Goal: Information Seeking & Learning: Learn about a topic

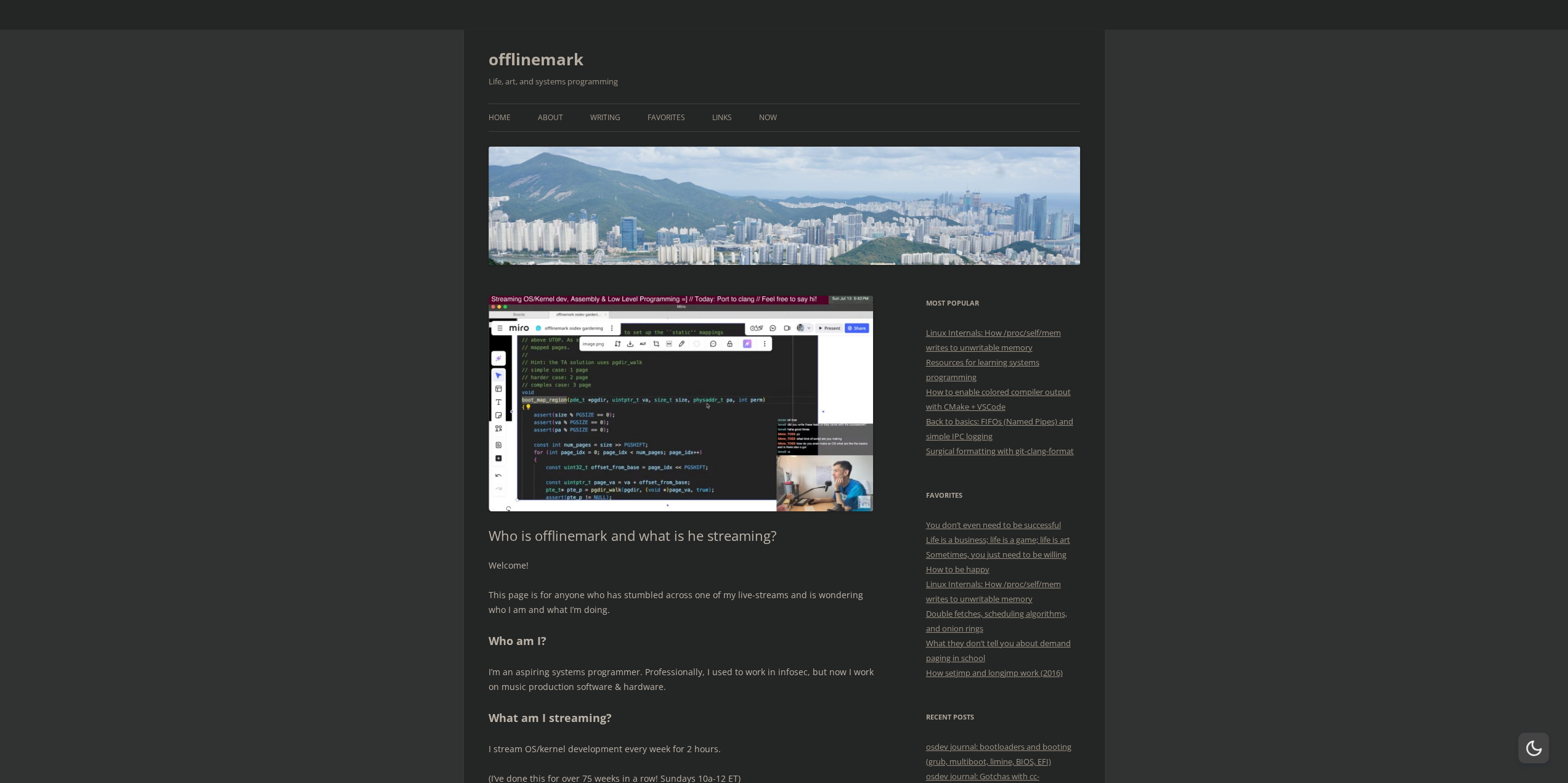
click at [656, 539] on h1 "Who is offlinemark and what is he streaming?" at bounding box center [681, 535] width 385 height 16
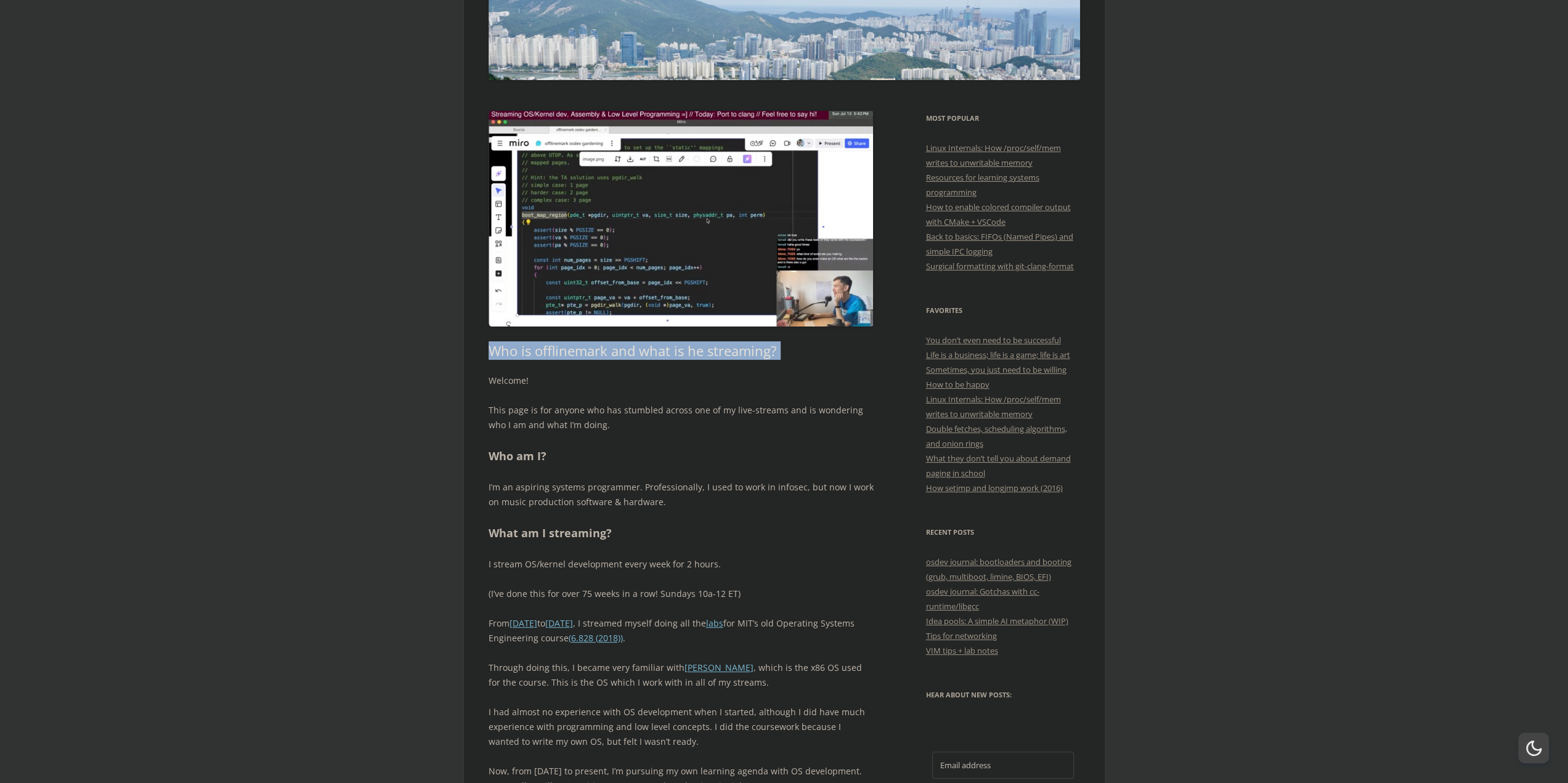
scroll to position [247, 0]
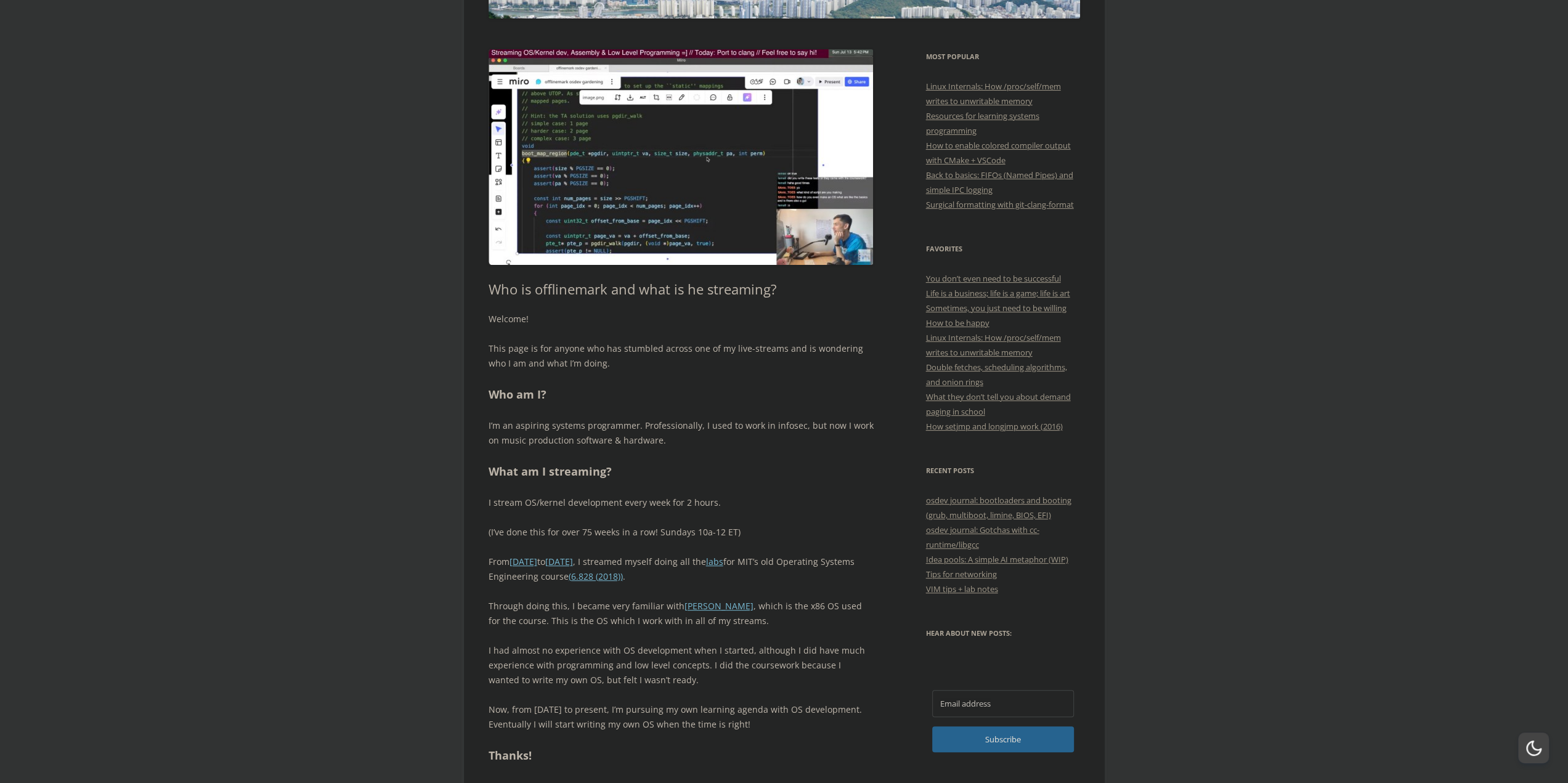
click at [658, 532] on p "(I’ve done this for over 75 weeks in a row! Sundays 10a-12 ET)" at bounding box center [681, 532] width 385 height 15
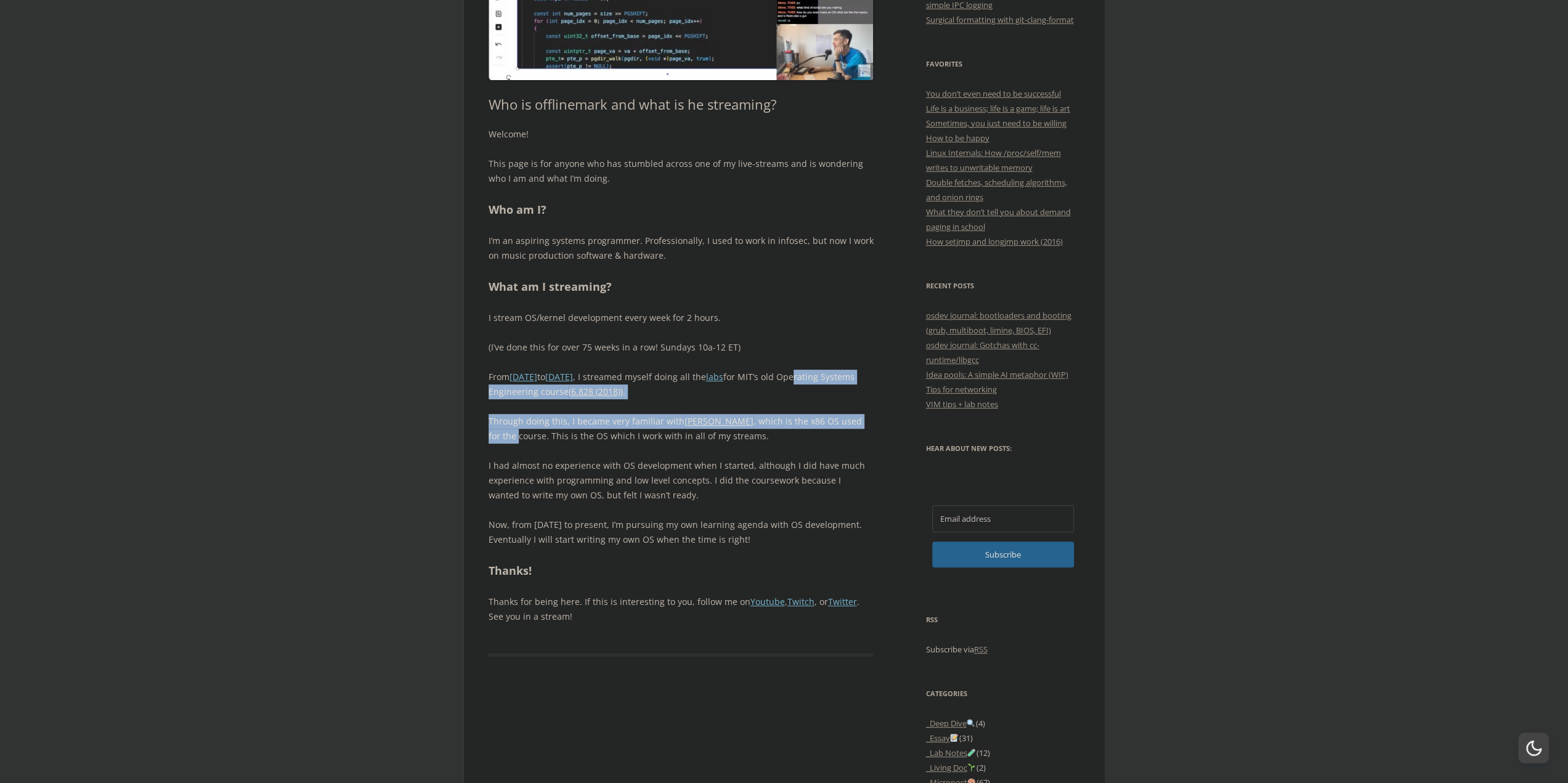
drag, startPoint x: 832, startPoint y: 373, endPoint x: 827, endPoint y: 401, distance: 28.4
click at [827, 401] on div "Welcome! This page is for anyone who has stumbled across one of my live-streams…" at bounding box center [681, 375] width 385 height 496
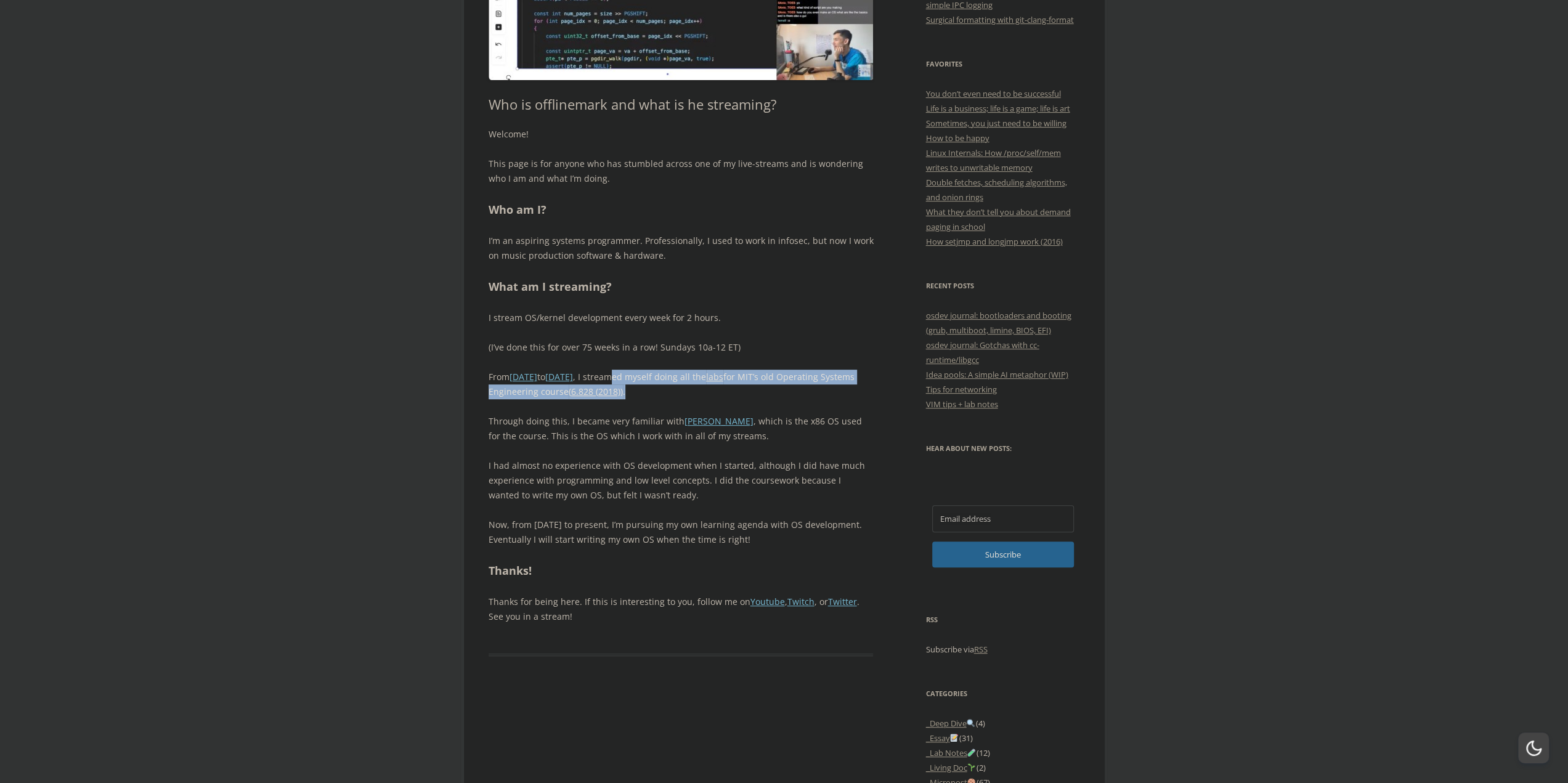
click at [670, 386] on p "From February 2024 to May 2025 , I streamed myself doing all the labs for MIT’s…" at bounding box center [681, 385] width 385 height 30
click at [680, 398] on p "From February 2024 to May 2025 , I streamed myself doing all the labs for MIT’s…" at bounding box center [681, 385] width 385 height 30
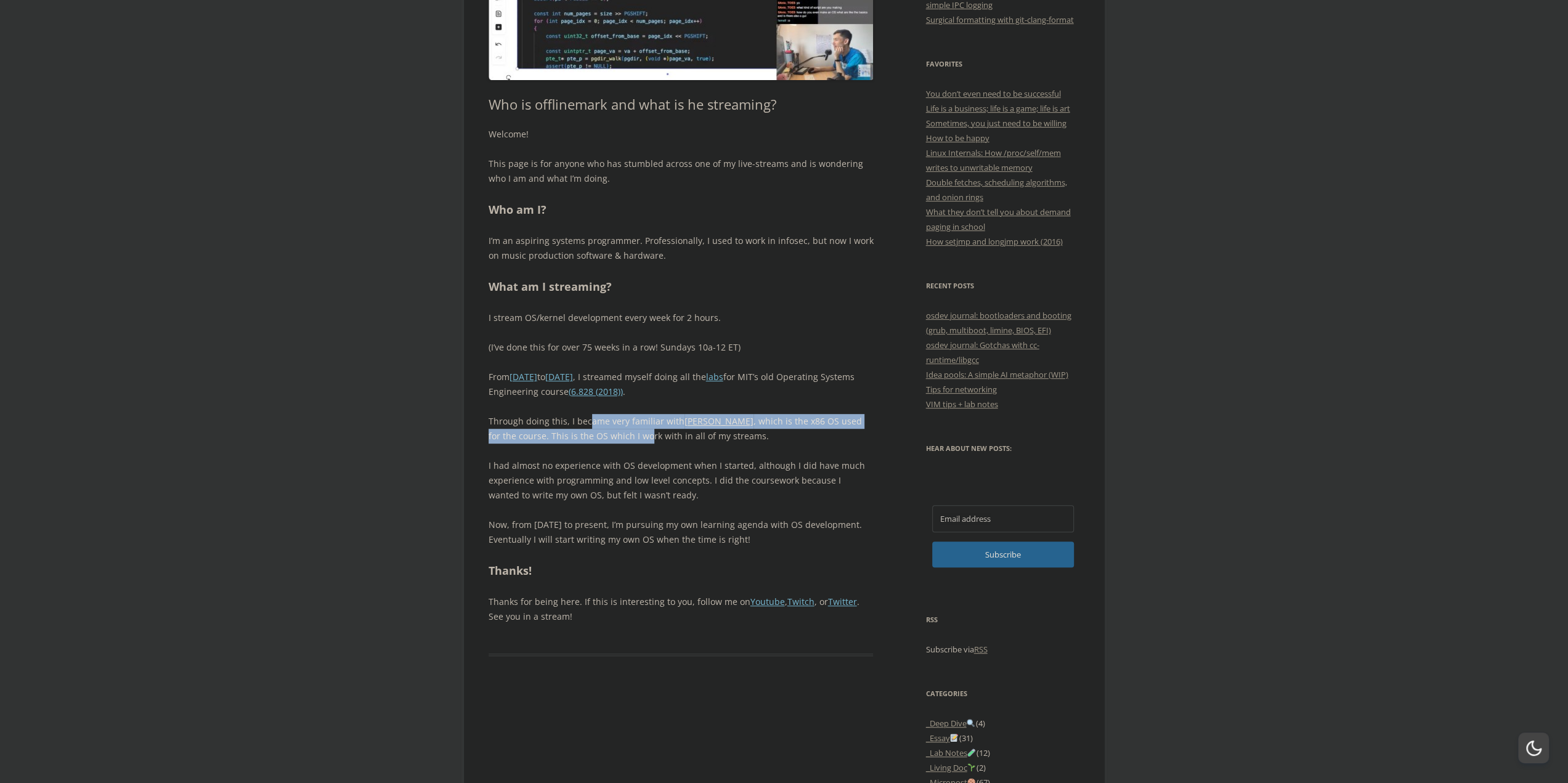
drag, startPoint x: 589, startPoint y: 422, endPoint x: 587, endPoint y: 440, distance: 18.1
click at [587, 440] on p "Through doing this, I became very familiar with JOS , which is the x86 OS used …" at bounding box center [681, 428] width 385 height 30
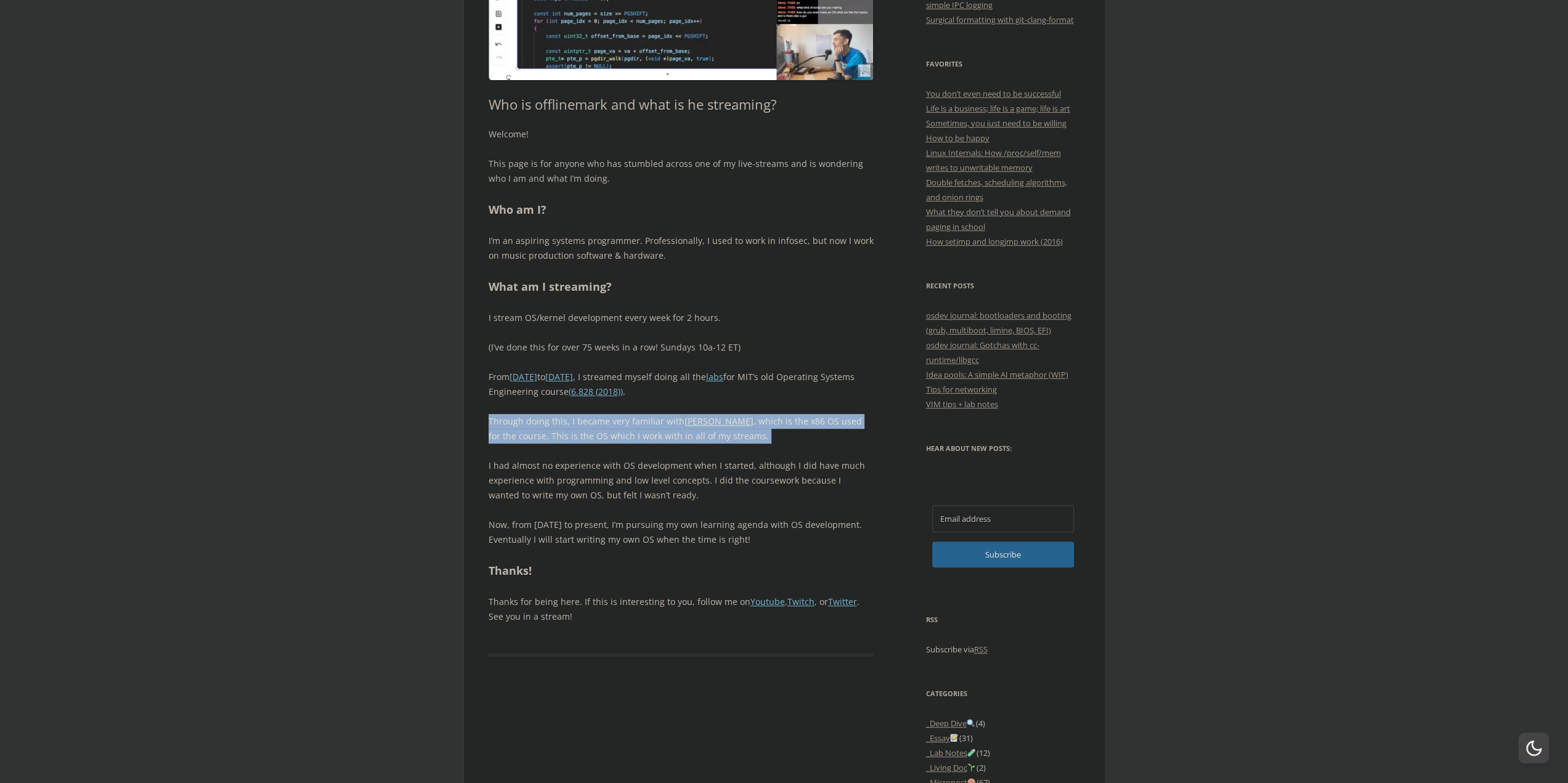
click at [759, 433] on p "Through doing this, I became very familiar with JOS , which is the x86 OS used …" at bounding box center [681, 428] width 385 height 30
drag, startPoint x: 759, startPoint y: 433, endPoint x: 766, endPoint y: 414, distance: 20.2
click at [766, 414] on p "Through doing this, I became very familiar with JOS , which is the x86 OS used …" at bounding box center [681, 428] width 385 height 30
drag, startPoint x: 638, startPoint y: 416, endPoint x: 642, endPoint y: 439, distance: 23.3
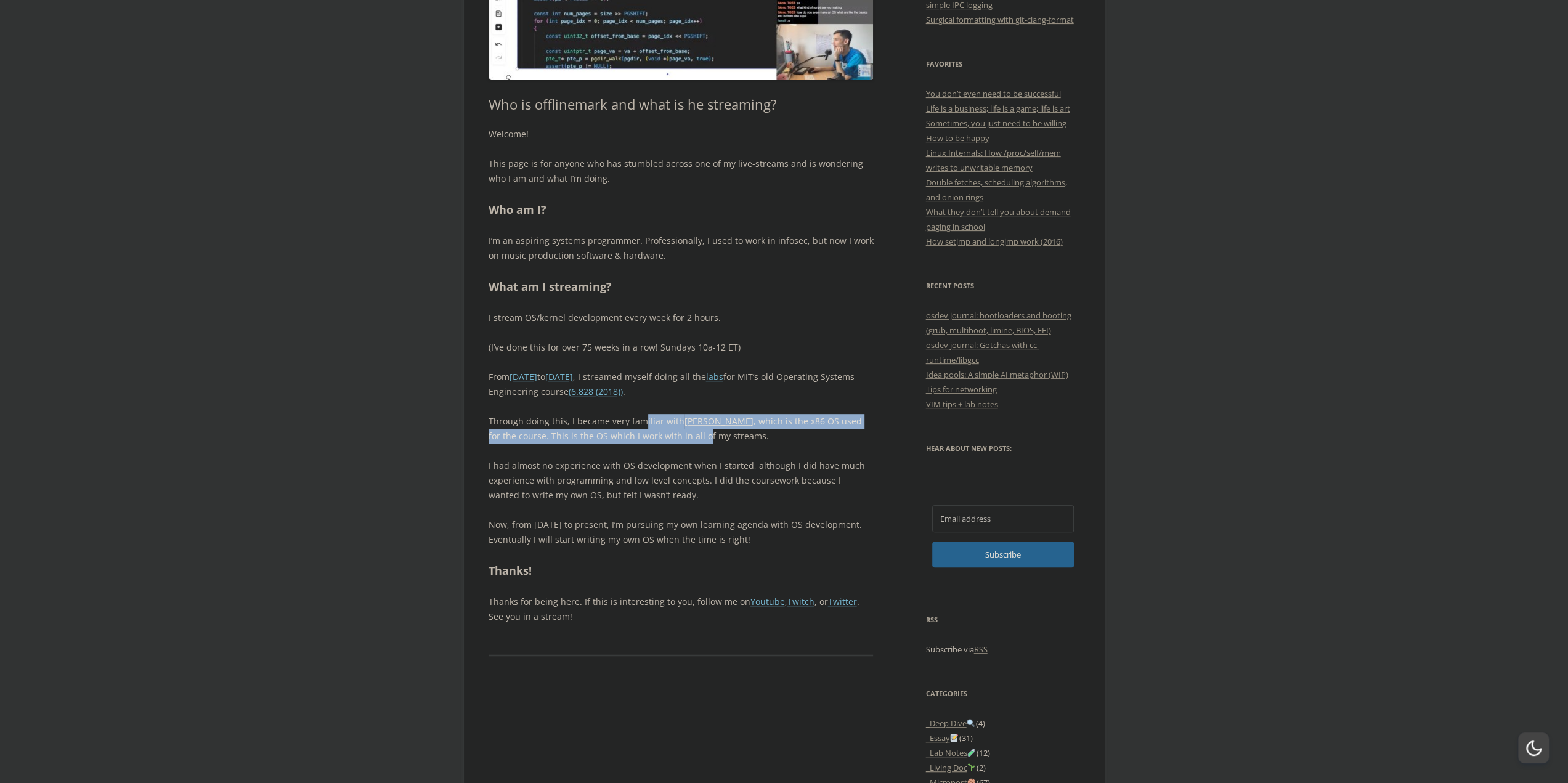
click at [642, 439] on p "Through doing this, I became very familiar with JOS , which is the x86 OS used …" at bounding box center [681, 428] width 385 height 30
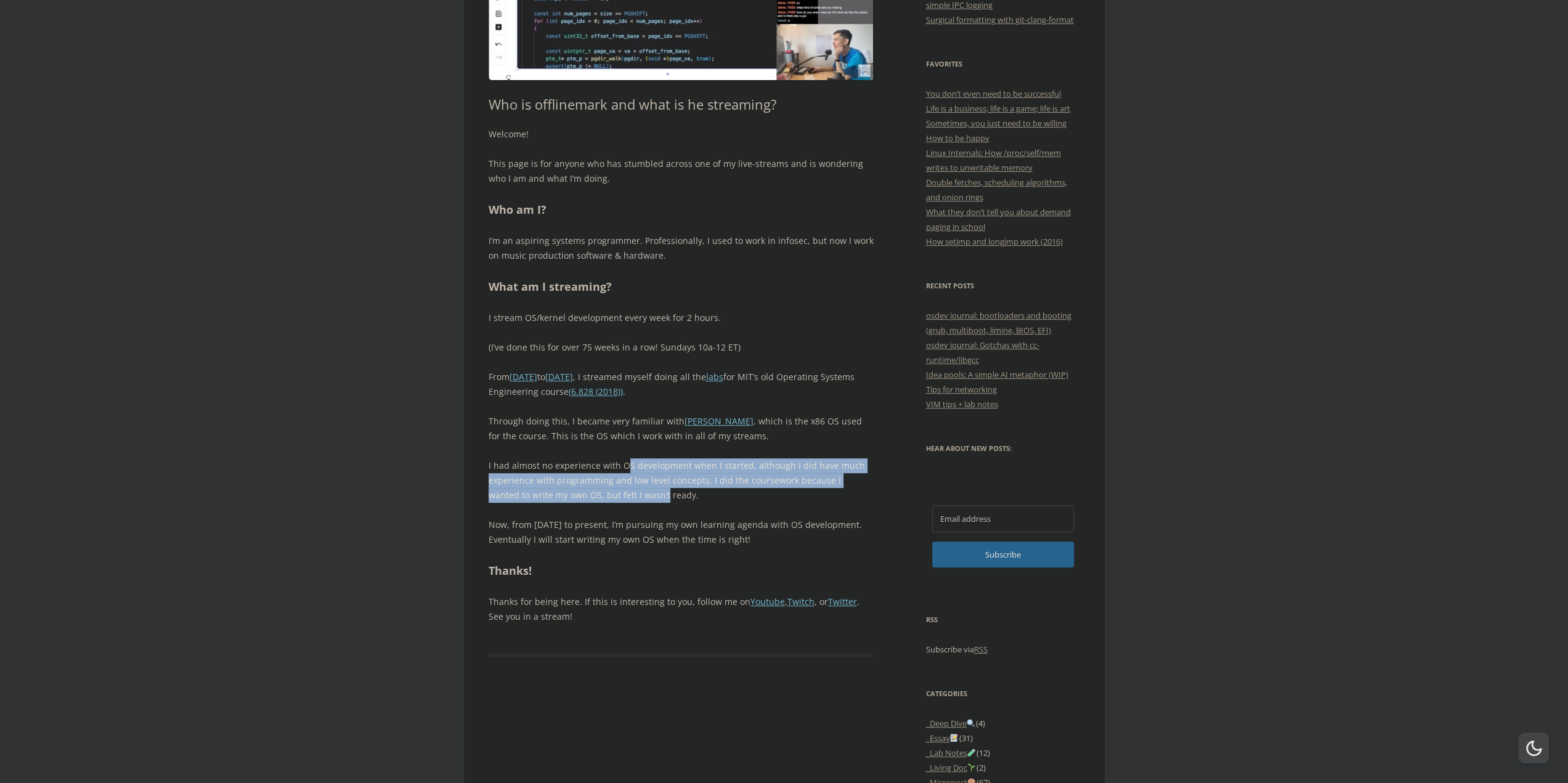
drag, startPoint x: 621, startPoint y: 480, endPoint x: 621, endPoint y: 488, distance: 8.0
click at [621, 488] on p "I had almost no experience with OS development when I started, although I did h…" at bounding box center [681, 480] width 385 height 44
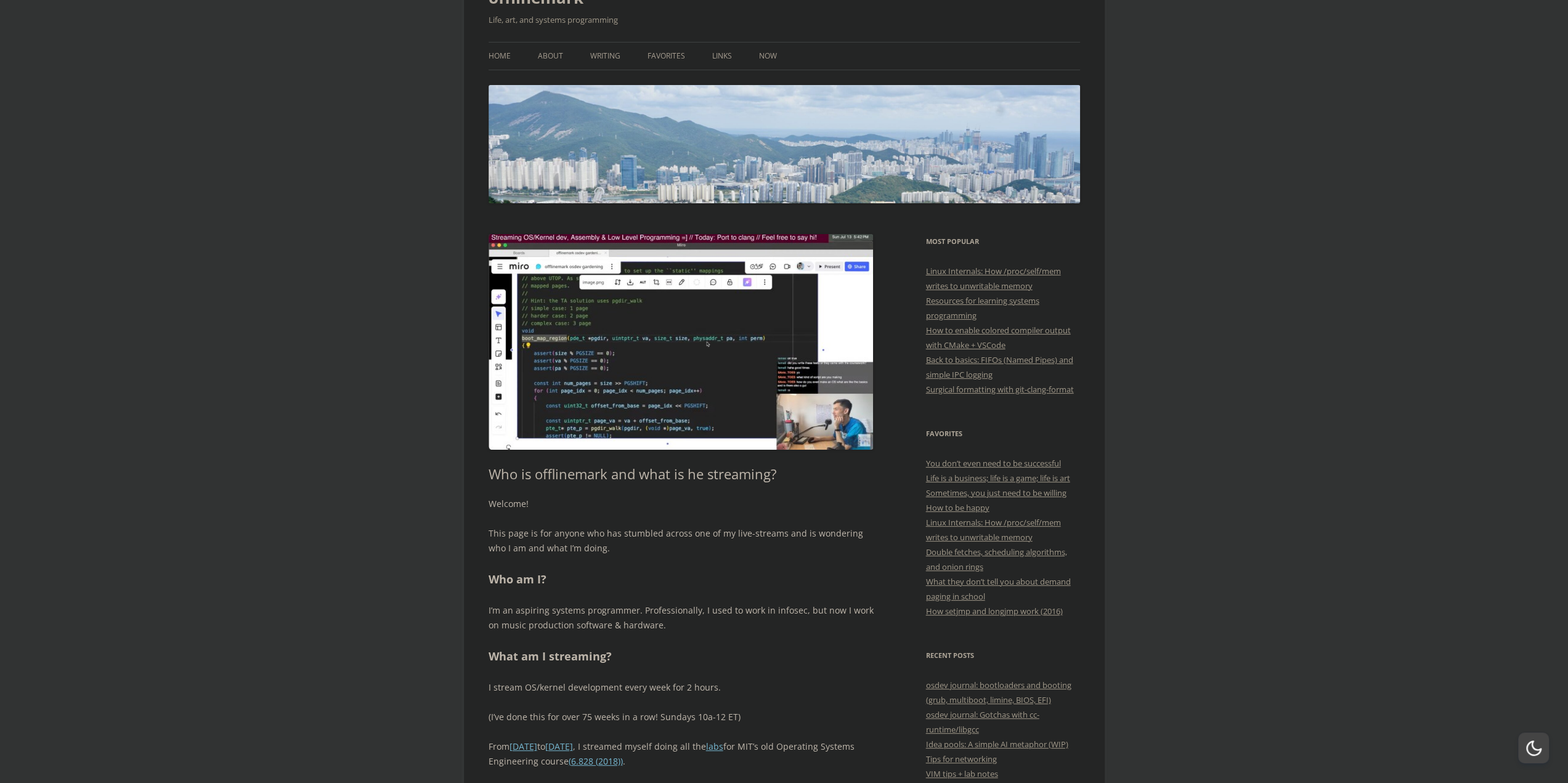
scroll to position [0, 0]
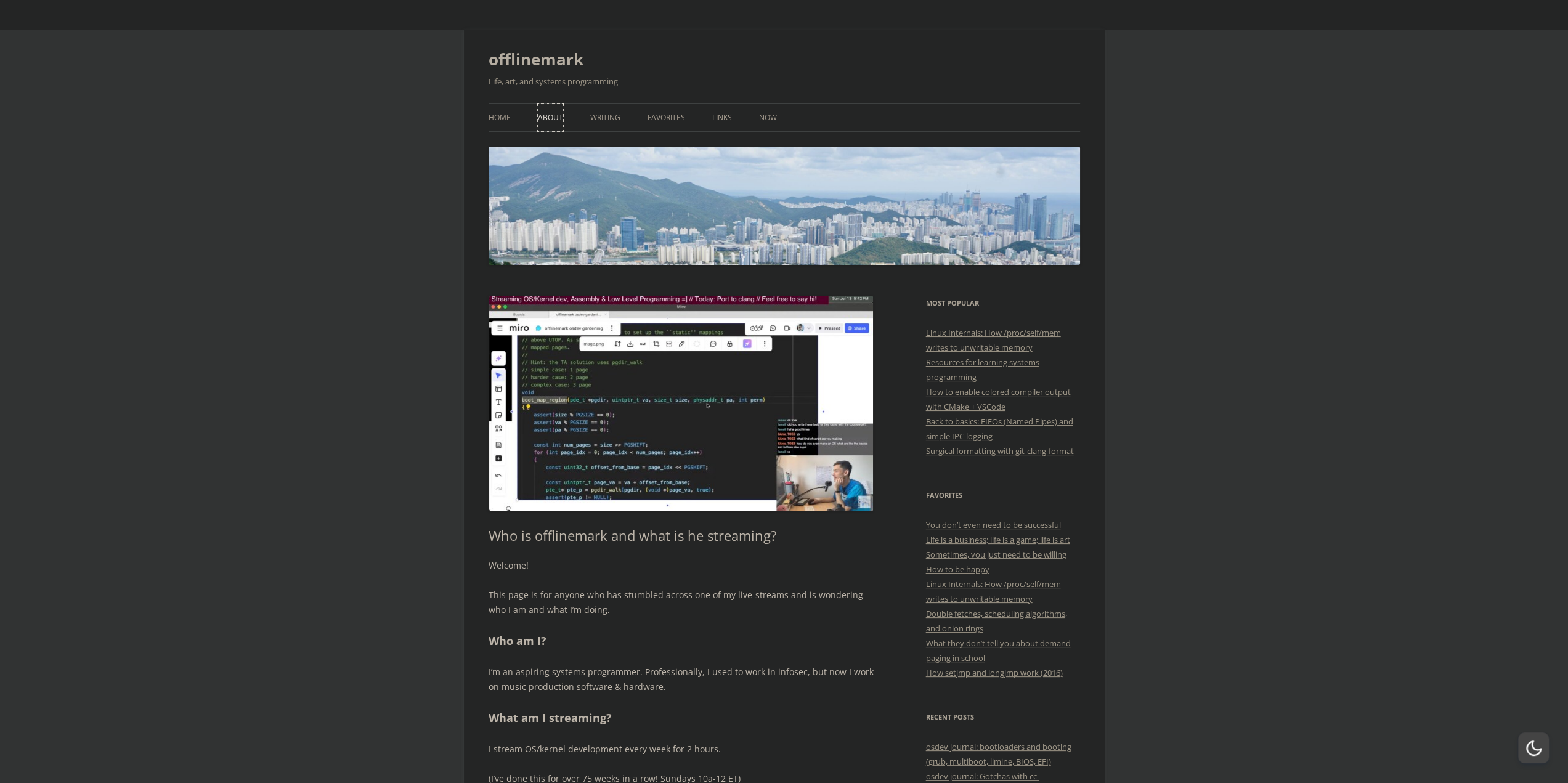
click at [551, 116] on link "About" at bounding box center [550, 118] width 25 height 27
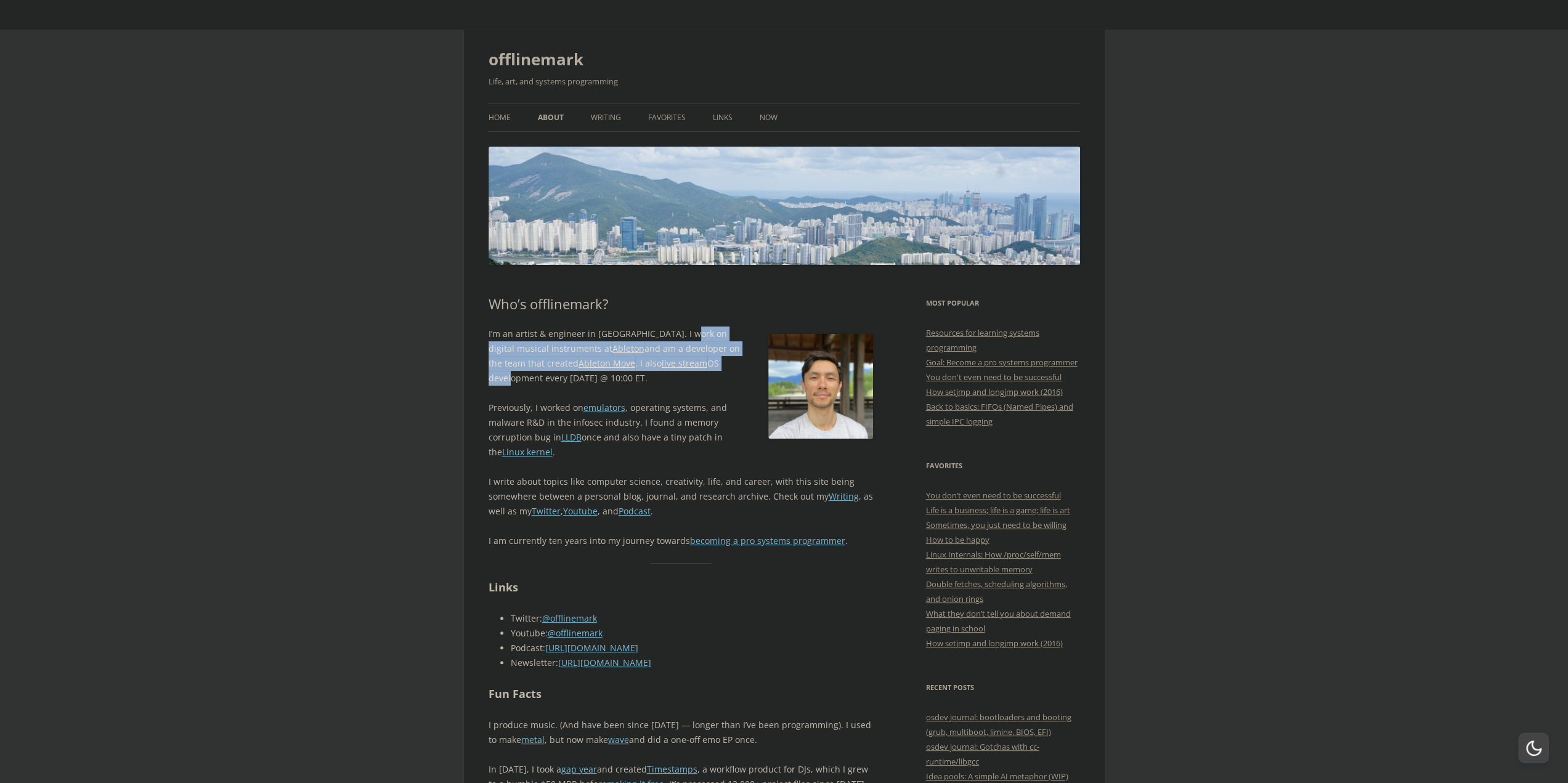
drag, startPoint x: 676, startPoint y: 339, endPoint x: 681, endPoint y: 367, distance: 28.4
click at [681, 367] on p "I’m an artist & engineer in Berlin. I work on digital musical instruments at Ab…" at bounding box center [681, 356] width 385 height 59
drag, startPoint x: 682, startPoint y: 362, endPoint x: 692, endPoint y: 323, distance: 40.3
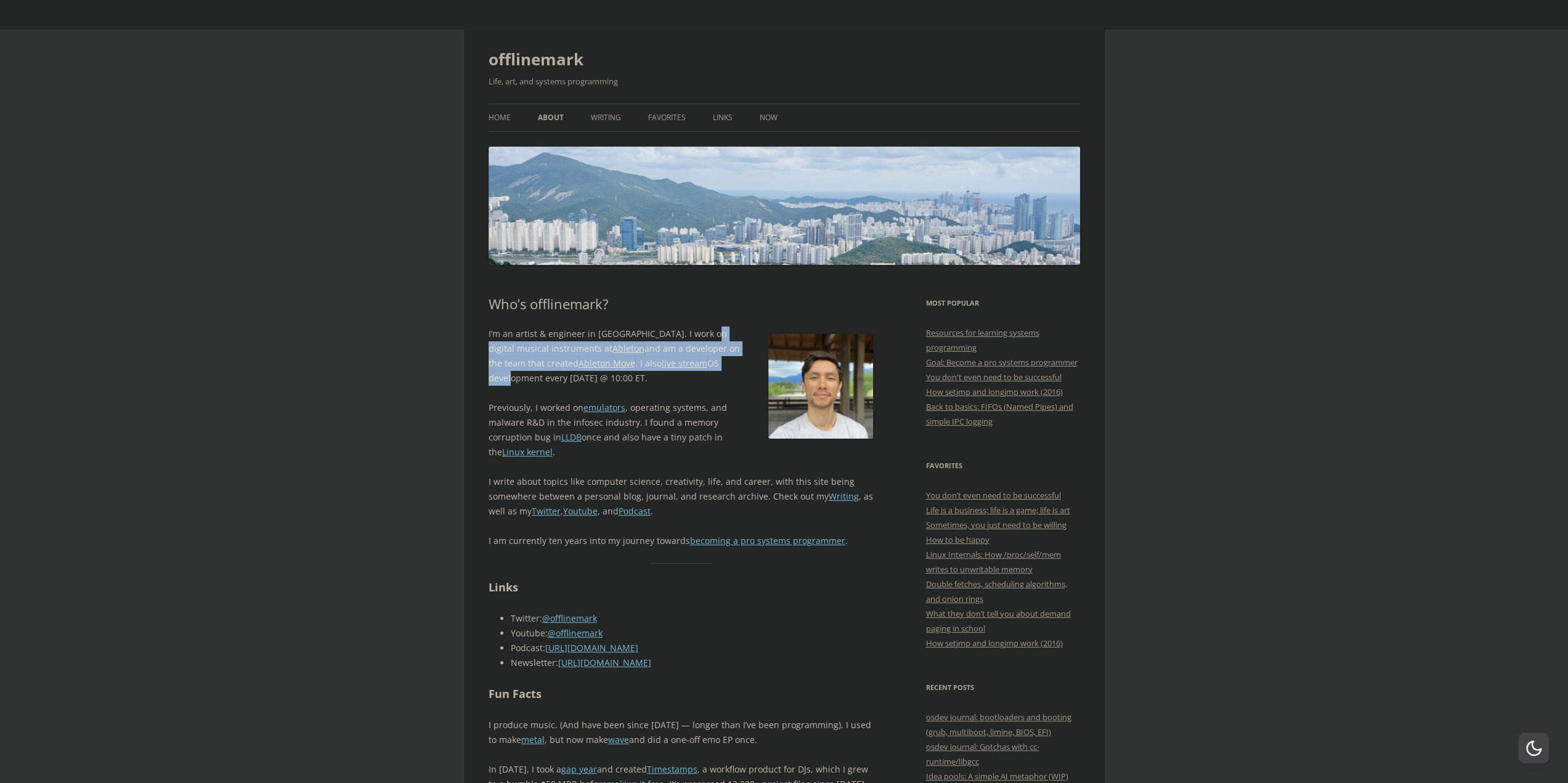
click at [690, 348] on p "I’m an artist & engineer in Berlin. I work on digital musical instruments at Ab…" at bounding box center [681, 356] width 385 height 59
drag, startPoint x: 690, startPoint y: 348, endPoint x: 688, endPoint y: 368, distance: 20.1
click at [688, 368] on p "I’m an artist & engineer in Berlin. I work on digital musical instruments at Ab…" at bounding box center [681, 356] width 385 height 59
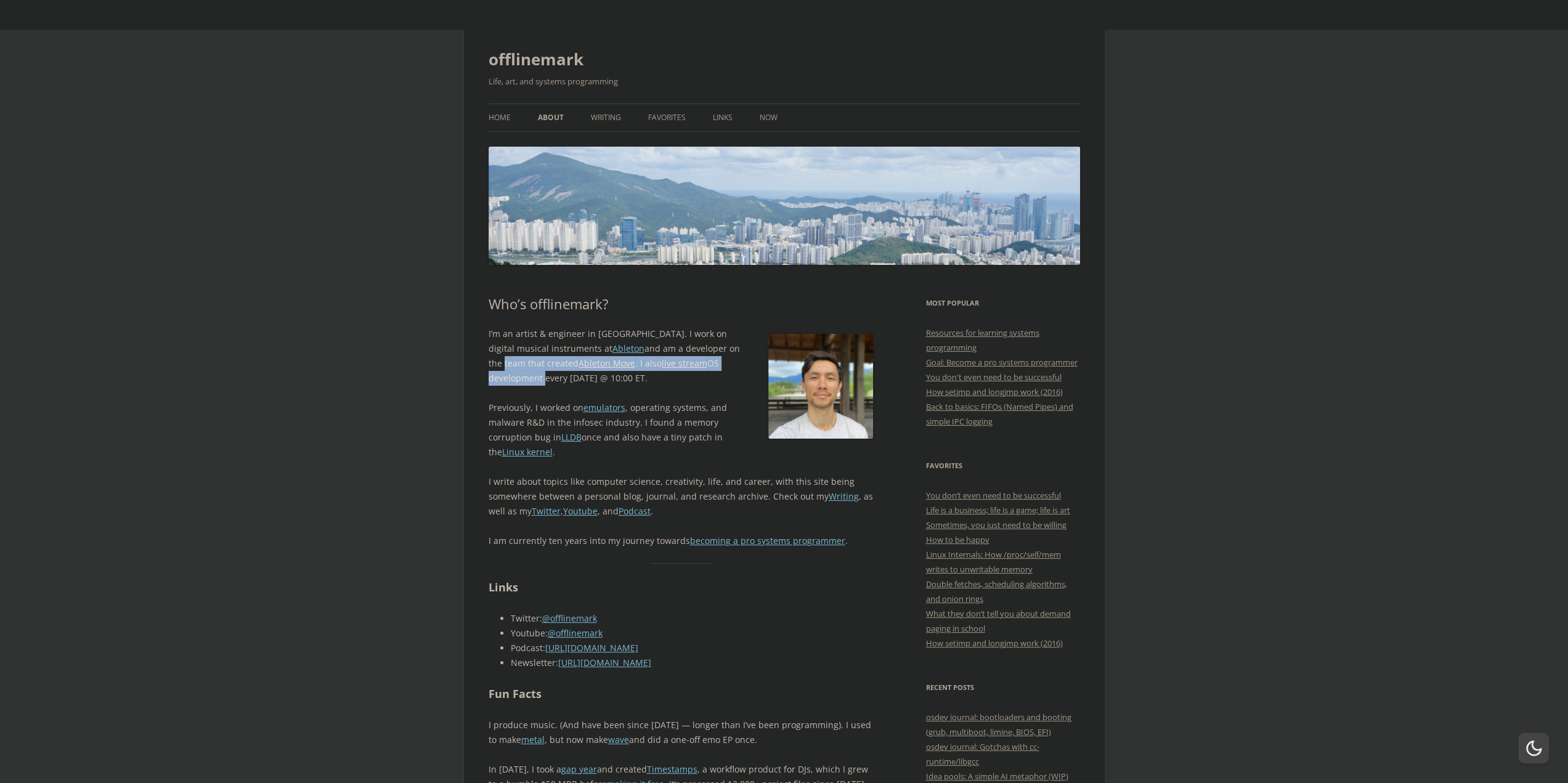
click at [688, 368] on p "I’m an artist & engineer in Berlin. I work on digital musical instruments at Ab…" at bounding box center [681, 356] width 385 height 59
drag, startPoint x: 688, startPoint y: 368, endPoint x: 690, endPoint y: 342, distance: 26.1
click at [690, 342] on p "I’m an artist & engineer in Berlin. I work on digital musical instruments at Ab…" at bounding box center [681, 356] width 385 height 59
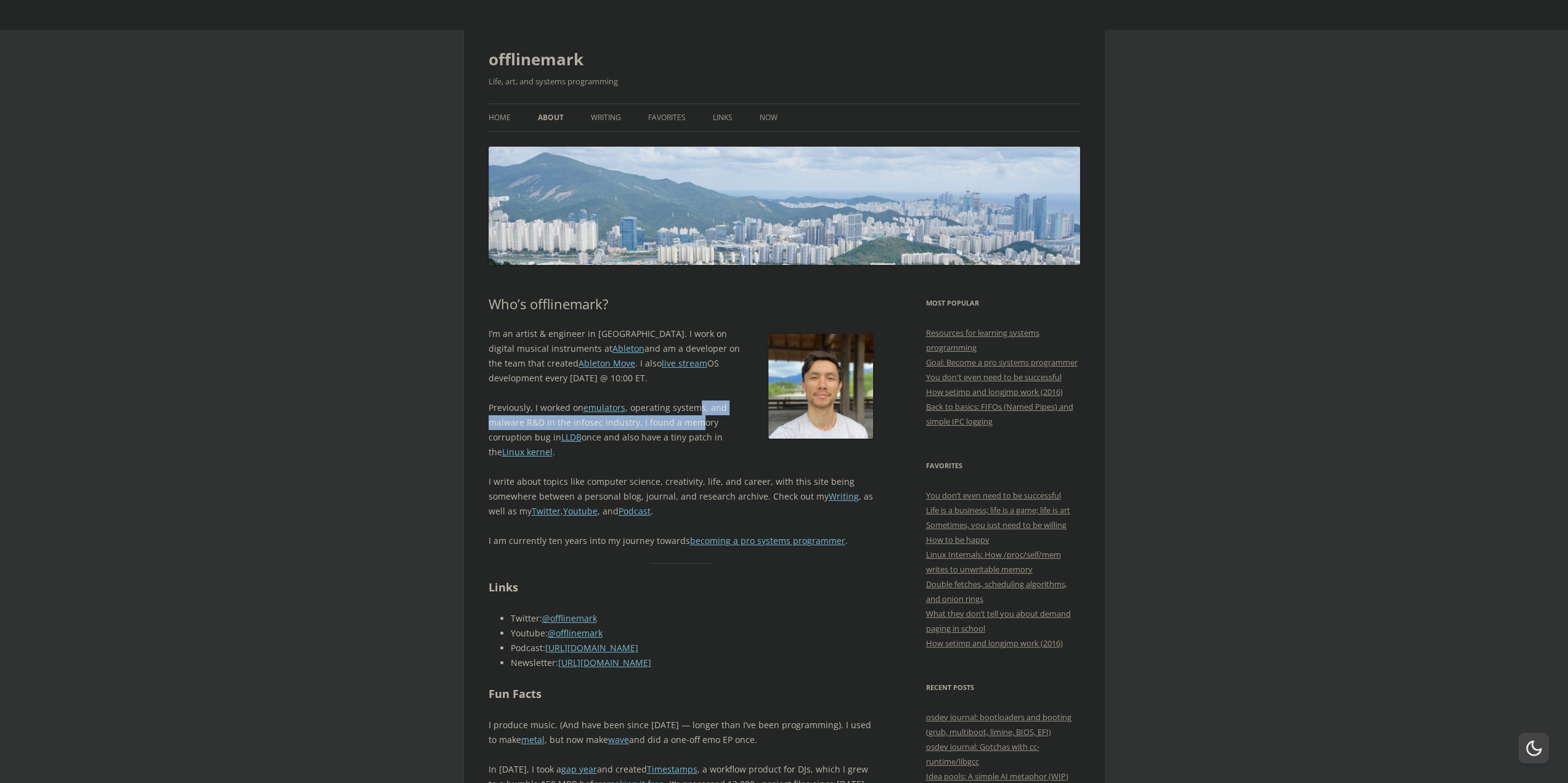
drag, startPoint x: 696, startPoint y: 393, endPoint x: 696, endPoint y: 426, distance: 33.0
click at [696, 426] on div "I’m an artist & engineer in Berlin. I work on digital musical instruments at Ab…" at bounding box center [681, 437] width 385 height 222
click at [696, 426] on p "Previously, I worked on emulators , operating systems, and malware R&D in the i…" at bounding box center [681, 430] width 385 height 59
drag, startPoint x: 696, startPoint y: 426, endPoint x: 695, endPoint y: 442, distance: 16.0
click at [695, 442] on p "Previously, I worked on emulators , operating systems, and malware R&D in the i…" at bounding box center [681, 430] width 385 height 59
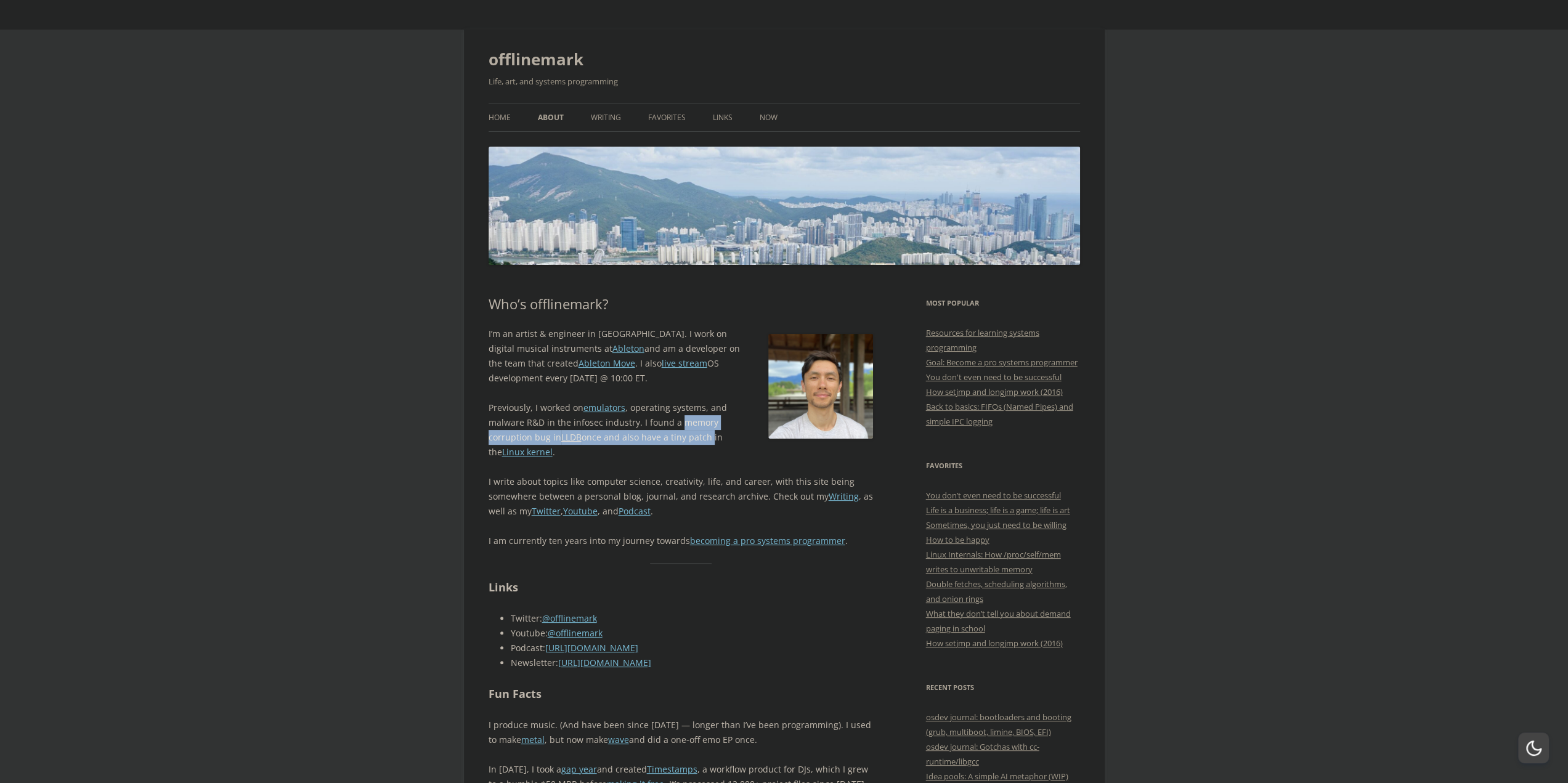
click at [695, 442] on p "Previously, I worked on emulators , operating systems, and malware R&D in the i…" at bounding box center [681, 430] width 385 height 59
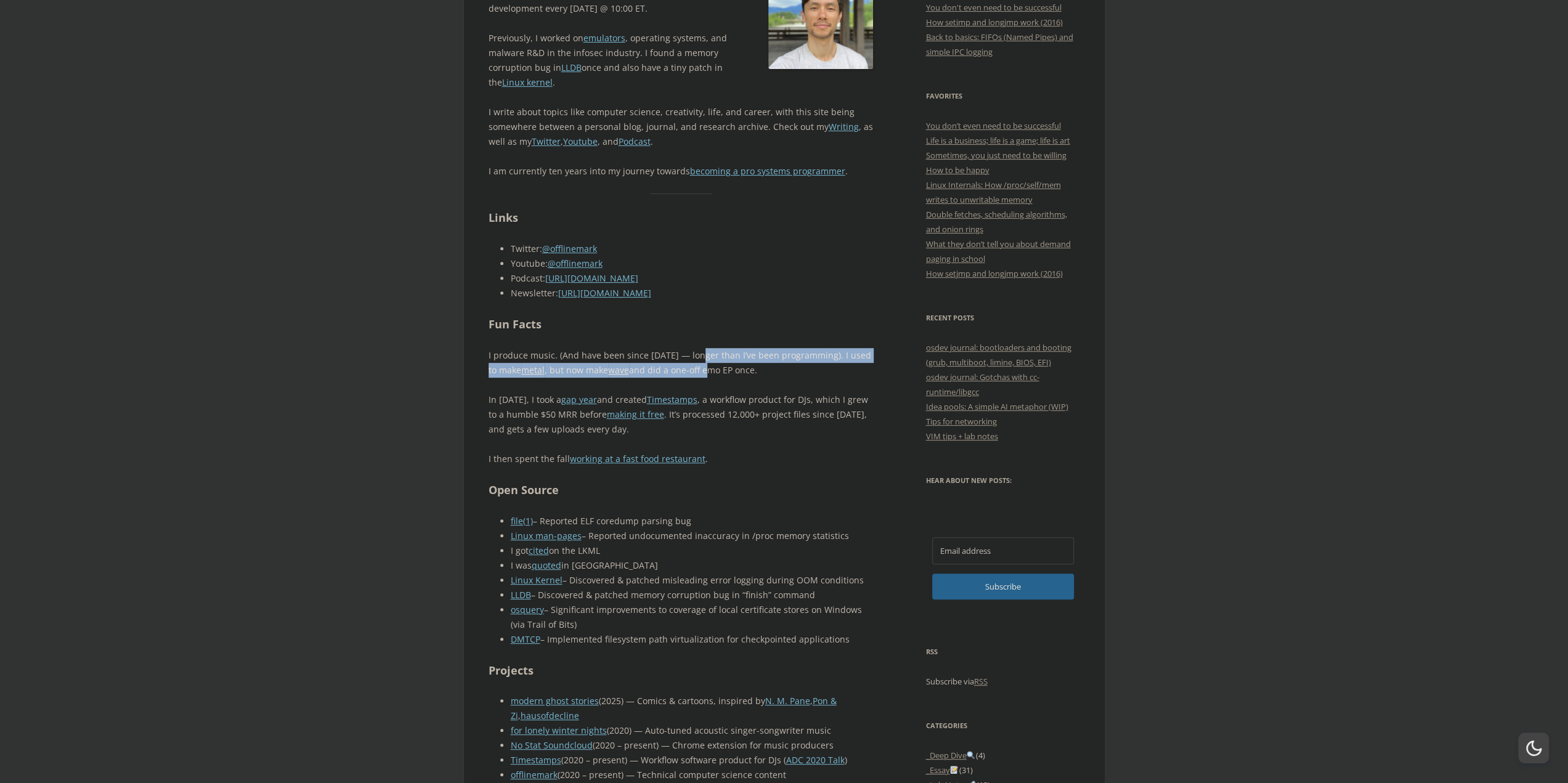
drag, startPoint x: 697, startPoint y: 351, endPoint x: 694, endPoint y: 372, distance: 21.2
click at [694, 372] on p "I produce music. (And have been since 2010 — longer than I’ve been programming)…" at bounding box center [681, 363] width 385 height 30
drag, startPoint x: 694, startPoint y: 372, endPoint x: 695, endPoint y: 337, distance: 35.0
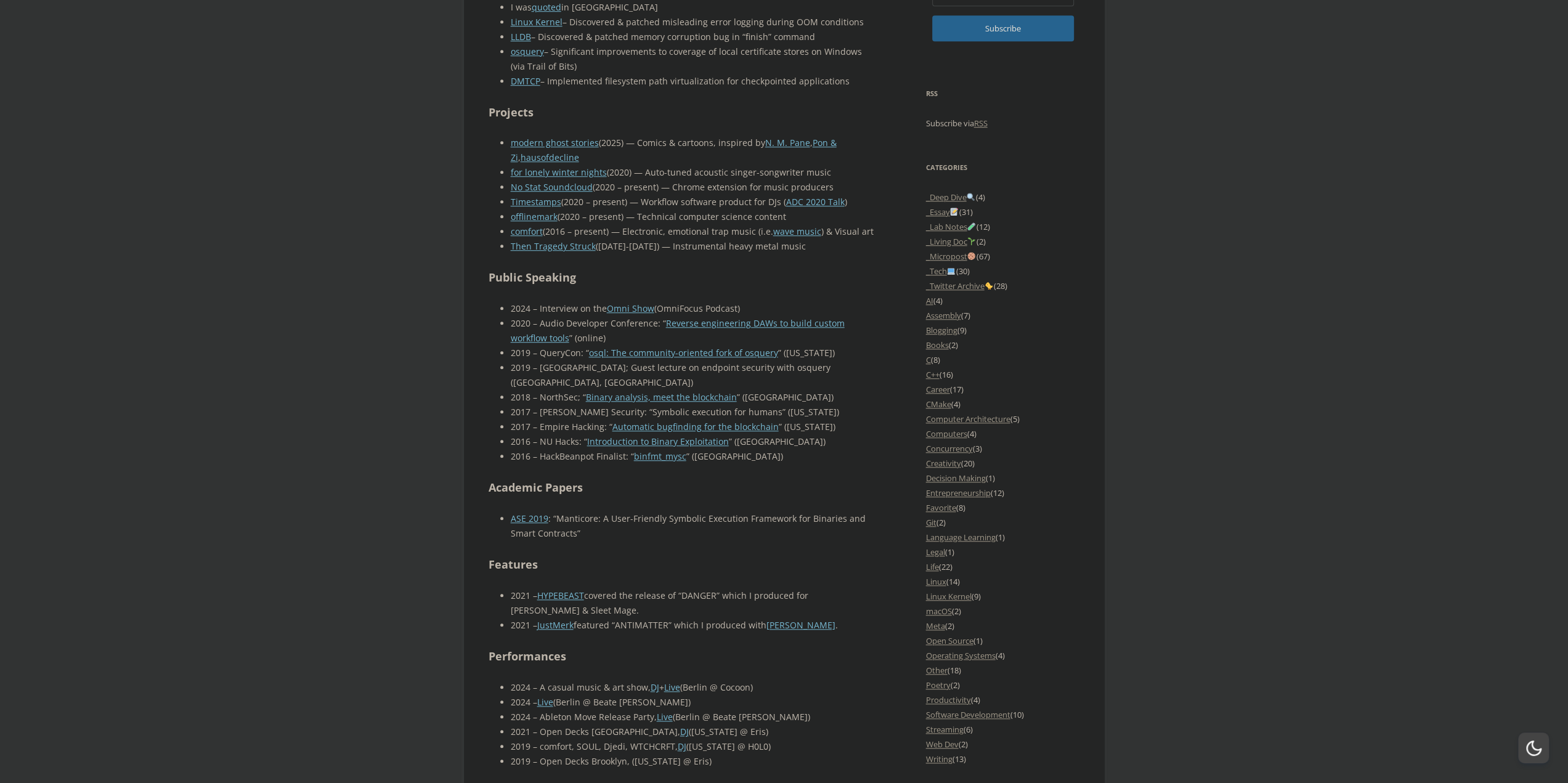
scroll to position [0, 0]
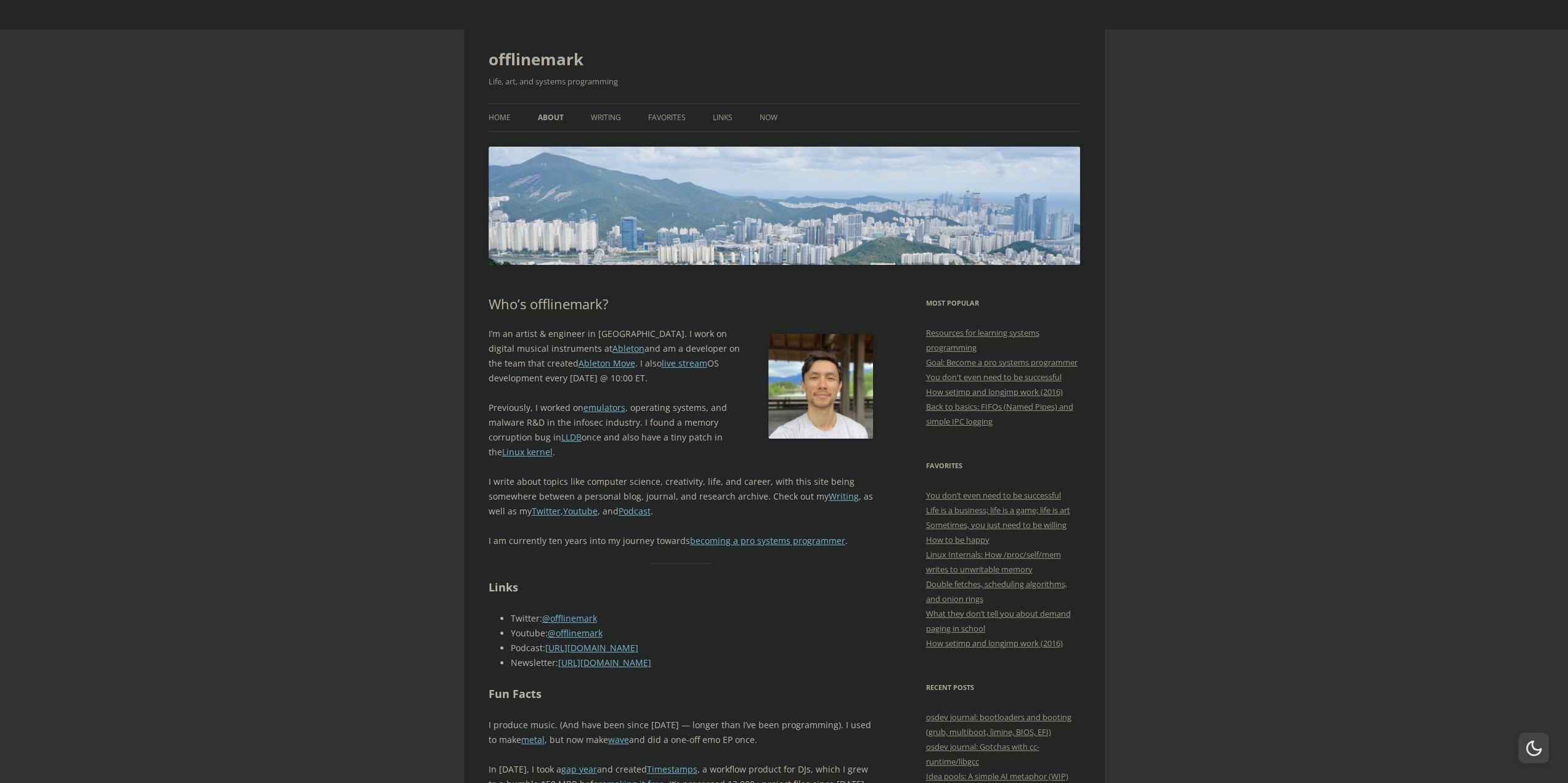
drag, startPoint x: 831, startPoint y: 612, endPoint x: 583, endPoint y: 74, distance: 592.4
click at [614, 121] on link "Writing" at bounding box center [606, 118] width 31 height 27
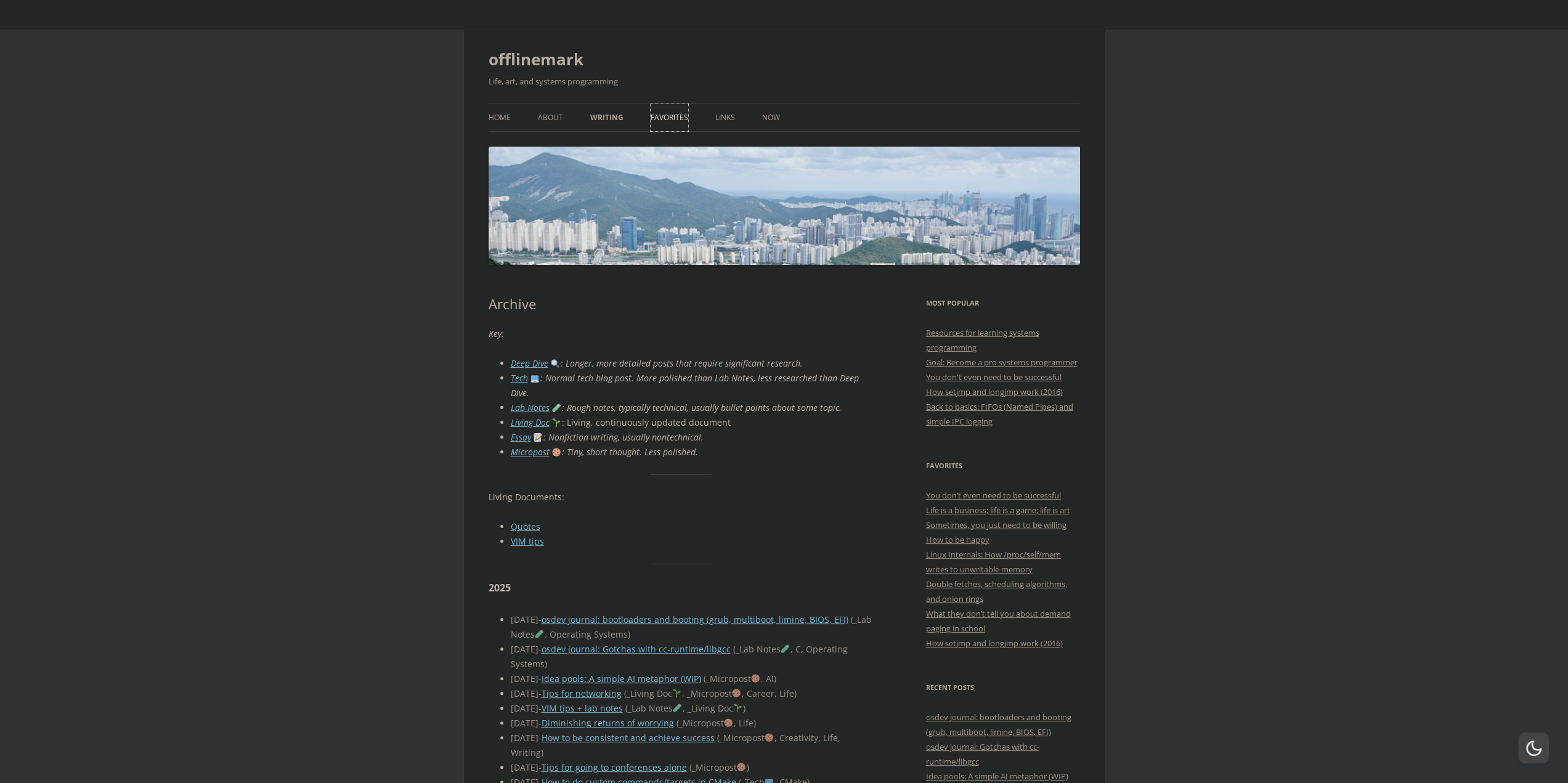
click at [660, 128] on link "Favorites" at bounding box center [669, 118] width 37 height 27
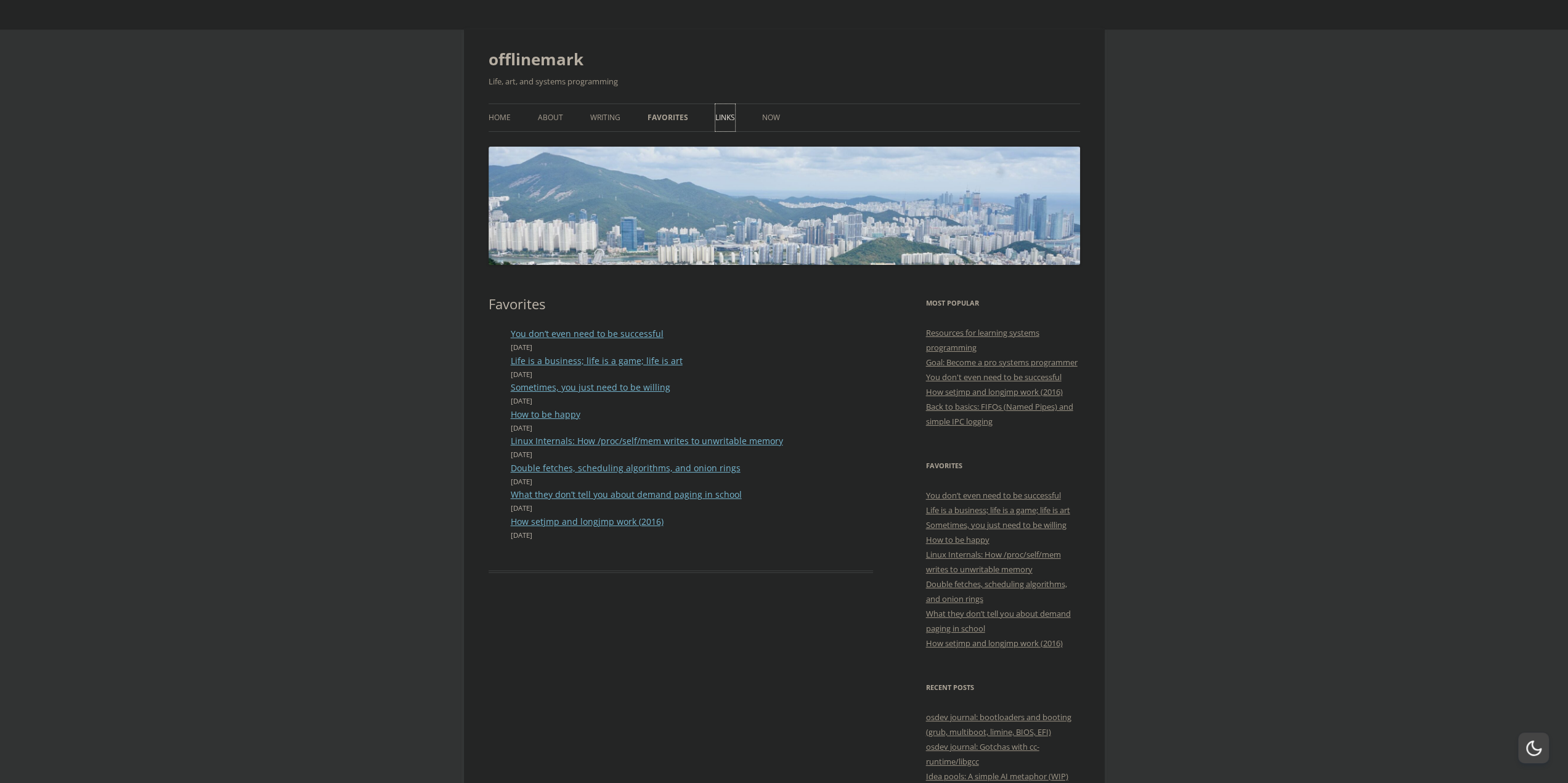
click at [726, 121] on link "Links" at bounding box center [725, 118] width 20 height 27
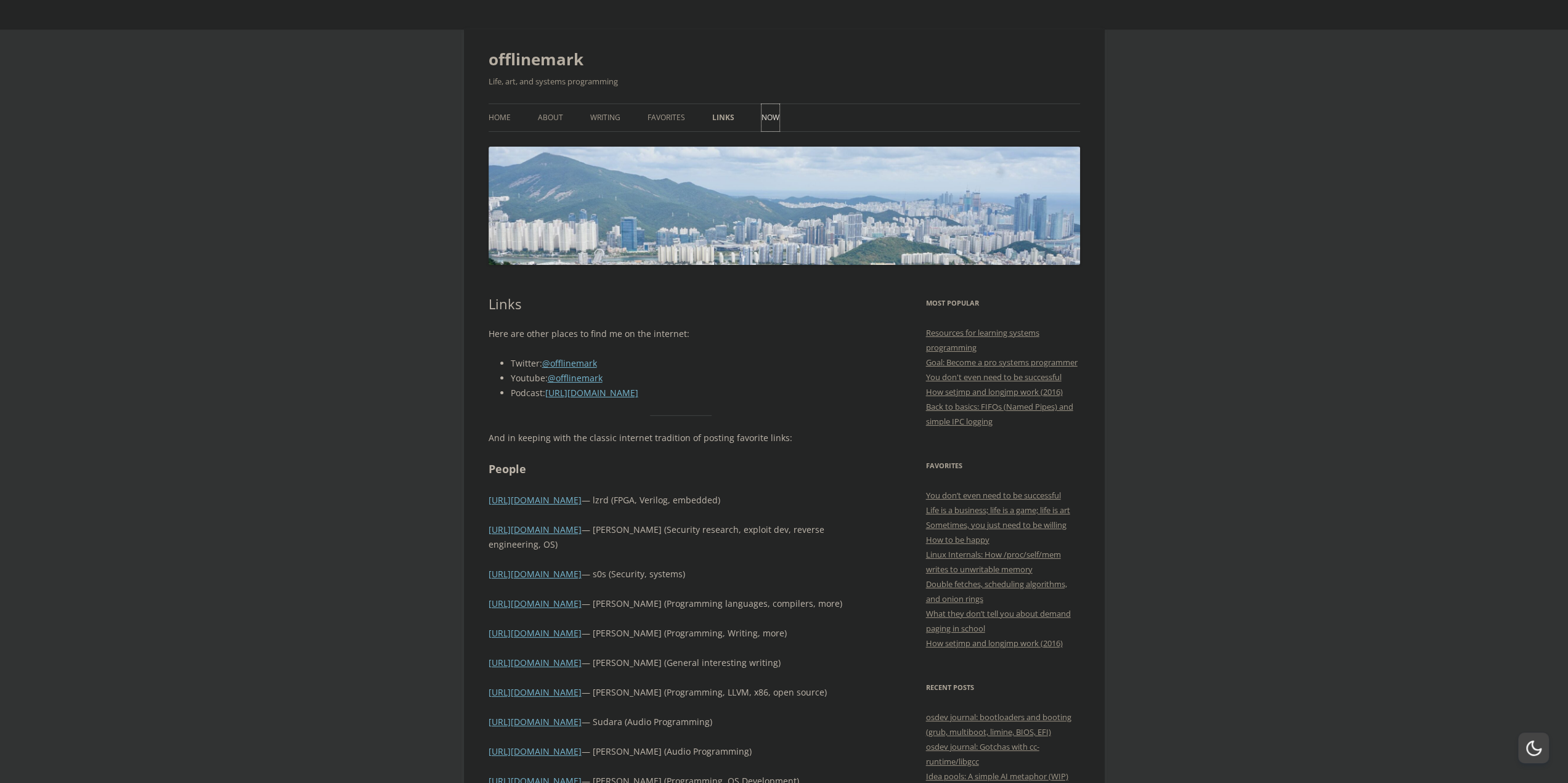
click at [773, 118] on link "Now" at bounding box center [770, 118] width 18 height 27
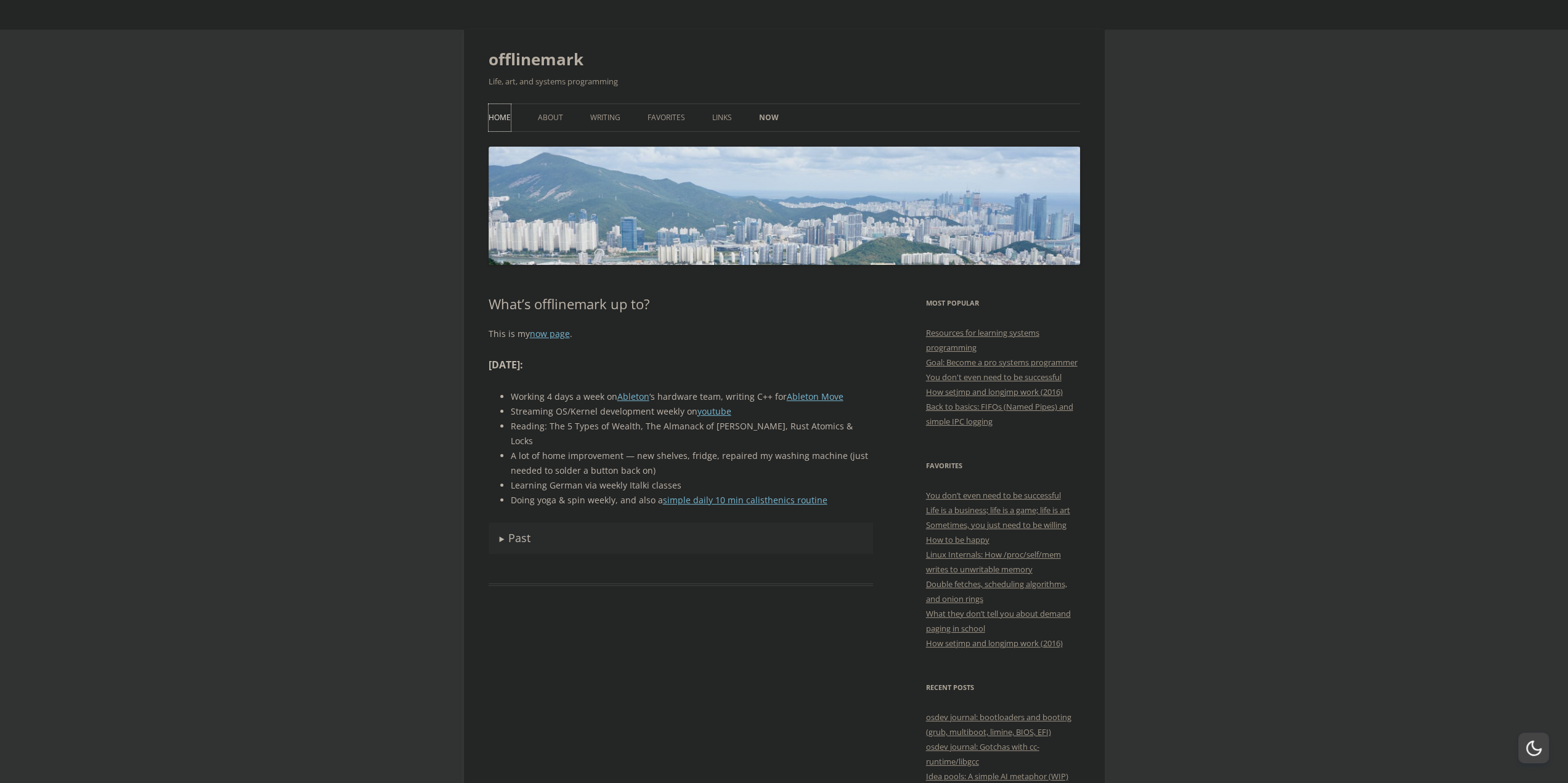
click at [507, 113] on link "Home" at bounding box center [500, 118] width 22 height 27
